Goal: Information Seeking & Learning: Learn about a topic

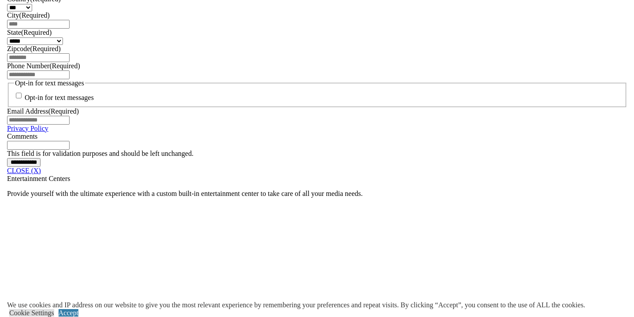
scroll to position [651, 0]
